Goal: Obtain resource: Obtain resource

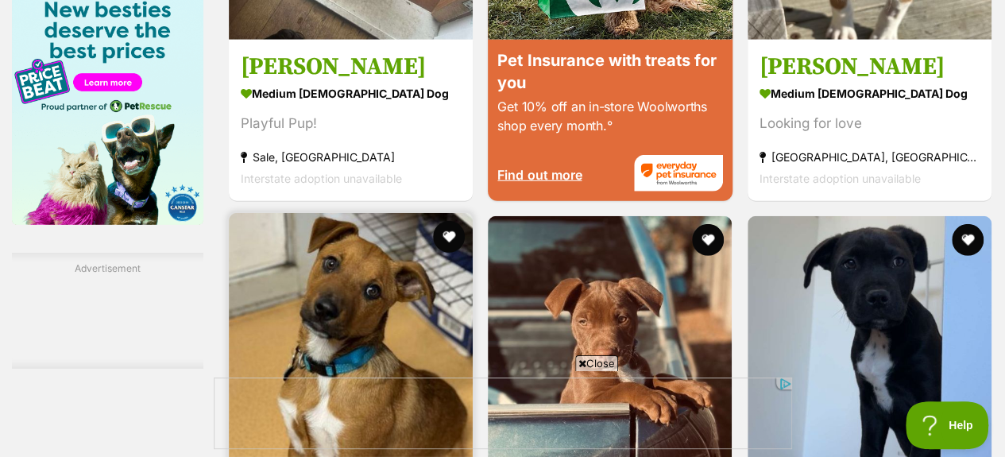
scroll to position [2384, 0]
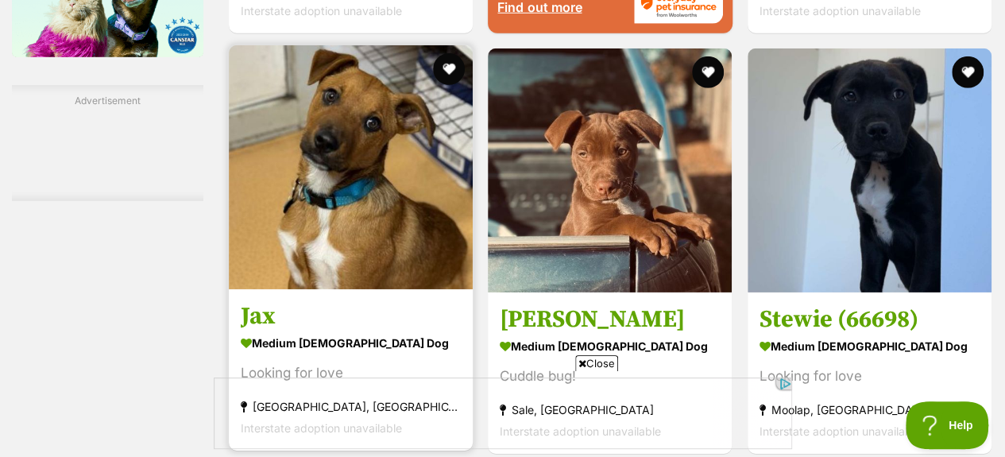
click at [336, 137] on img at bounding box center [351, 167] width 244 height 244
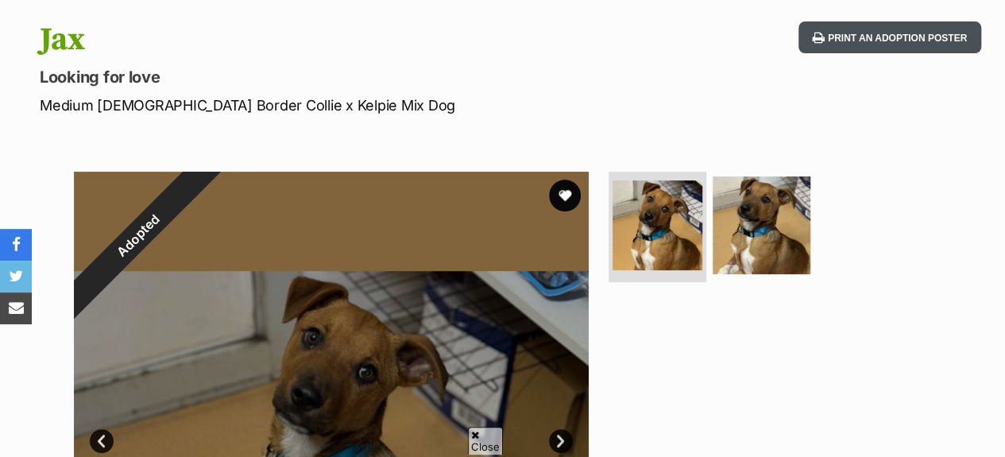
click at [915, 37] on button "Print an adoption poster" at bounding box center [890, 37] width 183 height 33
